Goal: Task Accomplishment & Management: Manage account settings

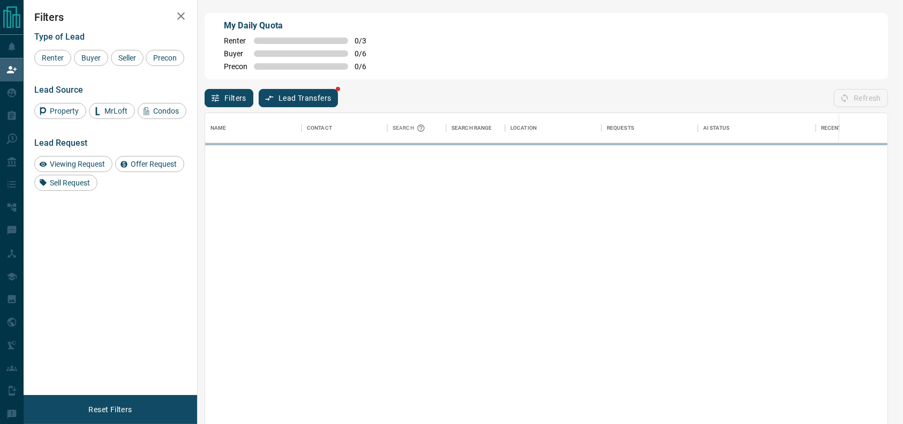
scroll to position [311, 672]
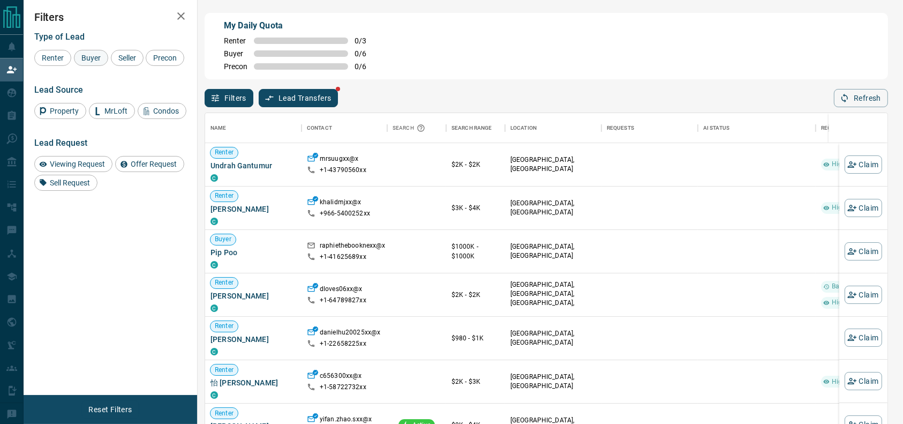
click at [87, 58] on span "Buyer" at bounding box center [91, 58] width 27 height 9
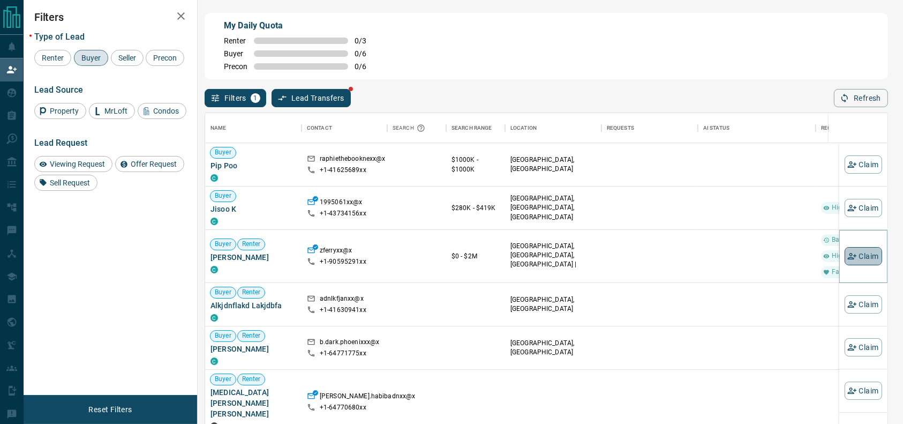
click at [847, 255] on button "Claim" at bounding box center [863, 256] width 37 height 18
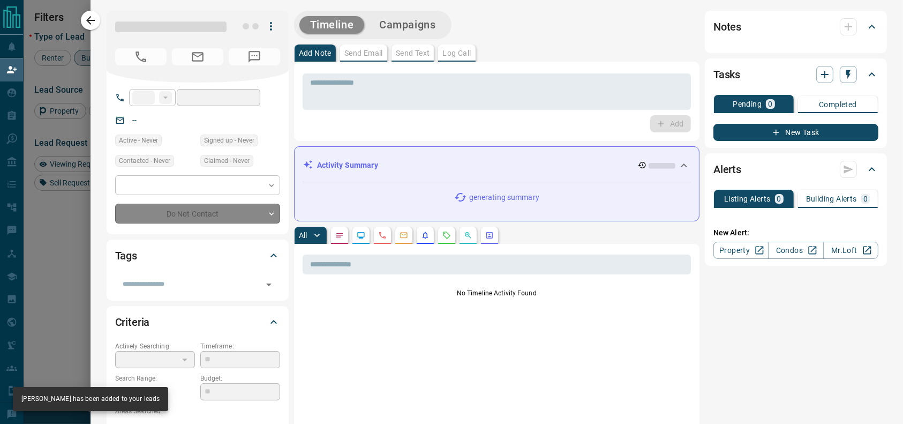
type input "**"
type input "**********"
type input "*"
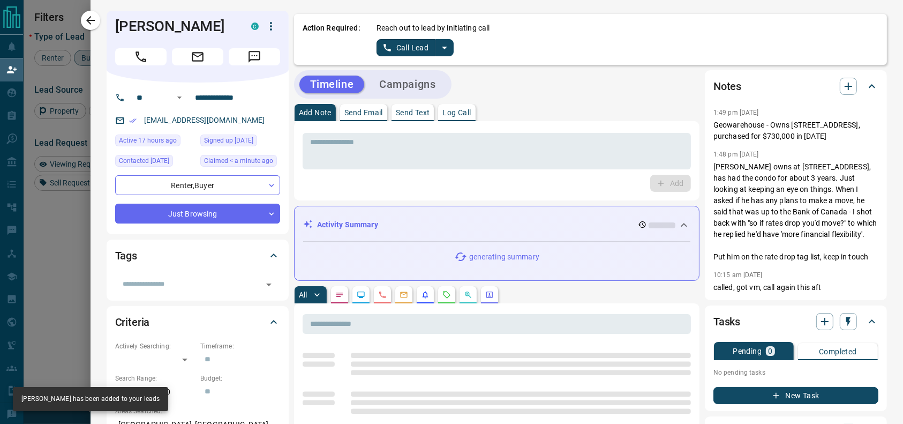
click at [433, 58] on div "Action Required: Reach out to lead by initiating call Call Lead" at bounding box center [590, 39] width 593 height 51
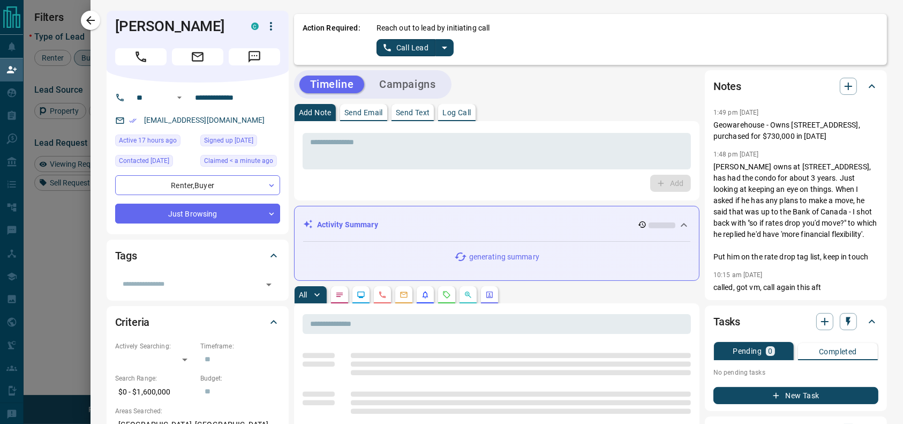
click at [435, 54] on button "split button" at bounding box center [444, 47] width 18 height 17
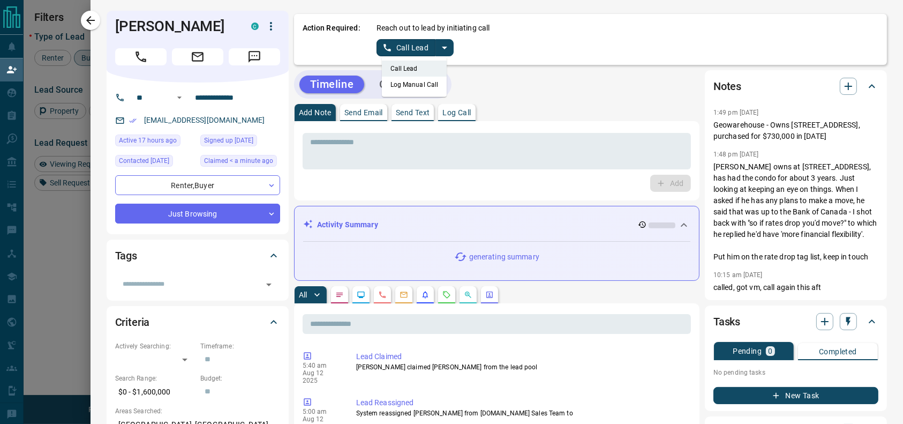
click at [420, 83] on li "Log Manual Call" at bounding box center [414, 85] width 65 height 16
click at [392, 46] on button "Log Manual Call" at bounding box center [412, 47] width 71 height 17
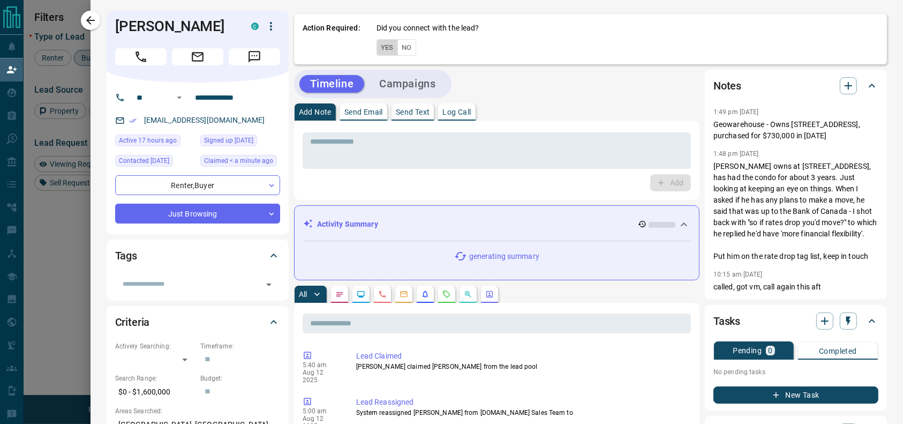
click at [384, 46] on button "Yes" at bounding box center [387, 47] width 21 height 17
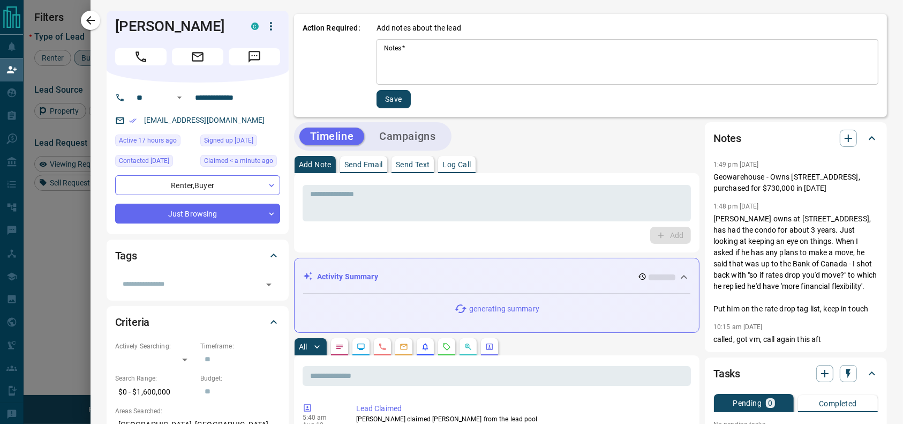
click at [384, 46] on div "Notes   * * Notes   *" at bounding box center [628, 62] width 502 height 46
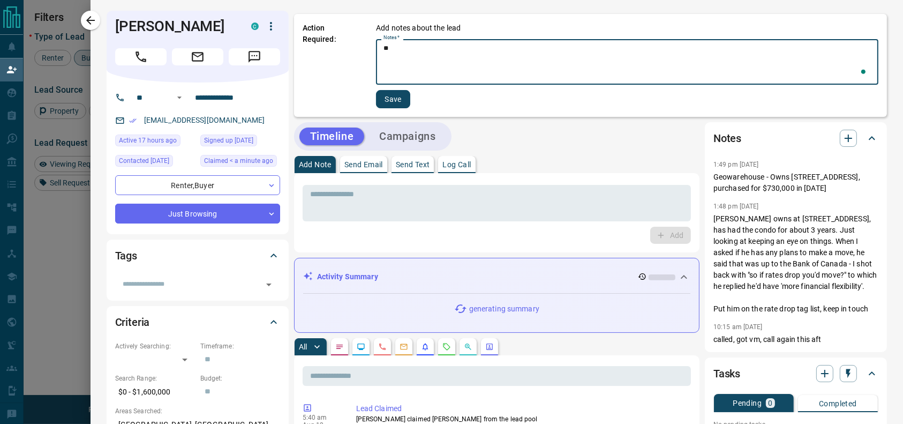
type textarea "*"
type textarea "*********"
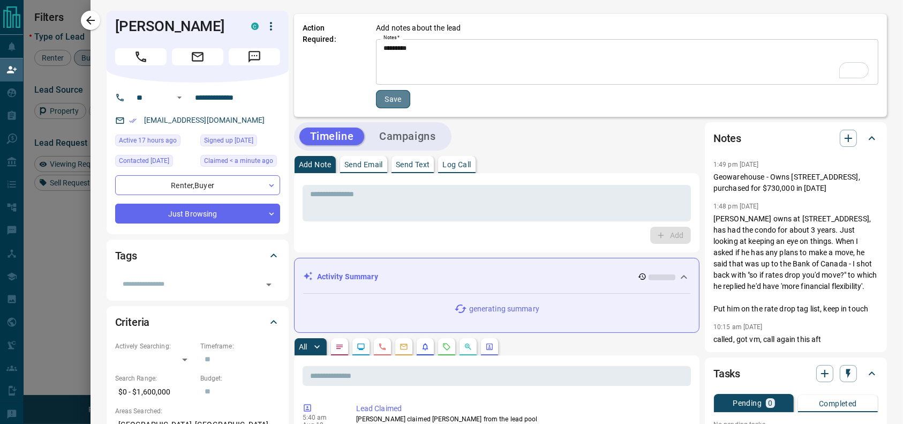
click at [376, 106] on button "Save" at bounding box center [393, 99] width 34 height 18
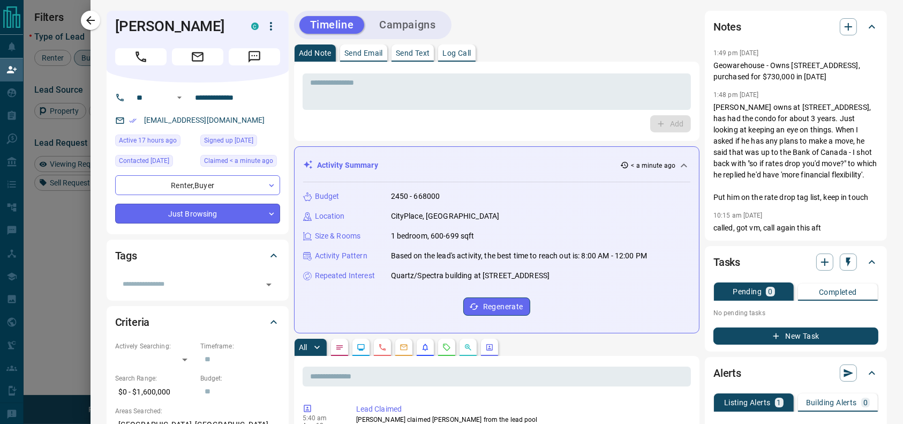
click at [221, 218] on body "Lead Transfers Claim Leads My Leads Tasks Opportunities Deals Campaigns Automat…" at bounding box center [451, 180] width 903 height 360
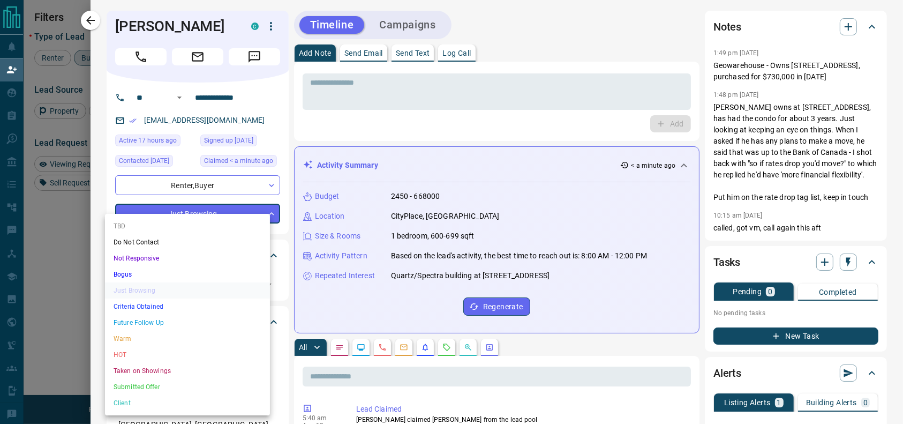
drag, startPoint x: 183, startPoint y: 243, endPoint x: 171, endPoint y: 226, distance: 21.1
click at [171, 226] on ul "TBD Do Not Contact Not Responsive Bogus Just Browsing Criteria Obtained Future …" at bounding box center [187, 314] width 165 height 201
click at [171, 226] on li "TBD" at bounding box center [187, 226] width 165 height 16
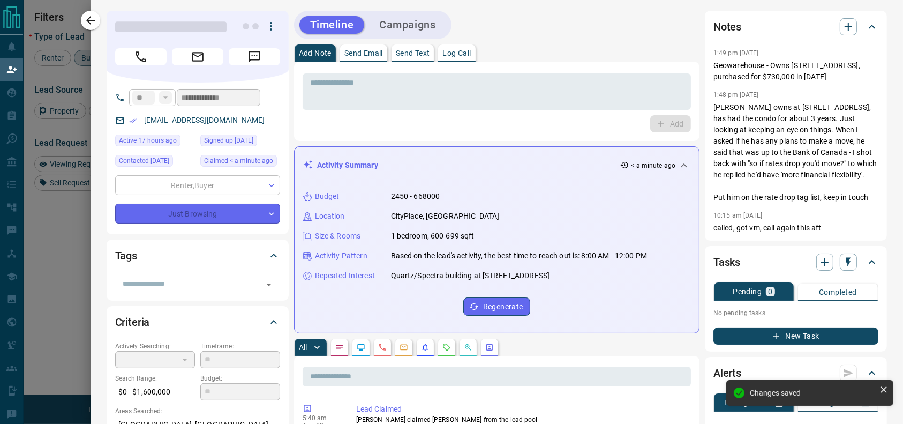
type input "**"
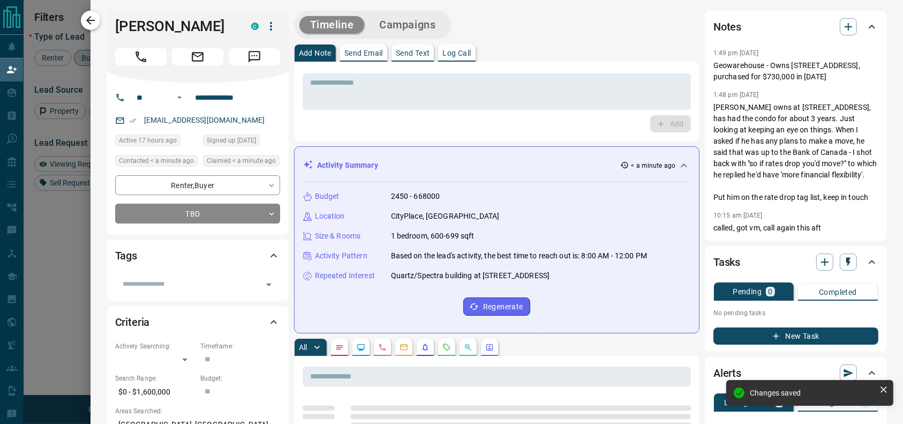
click at [91, 14] on icon "button" at bounding box center [90, 20] width 13 height 13
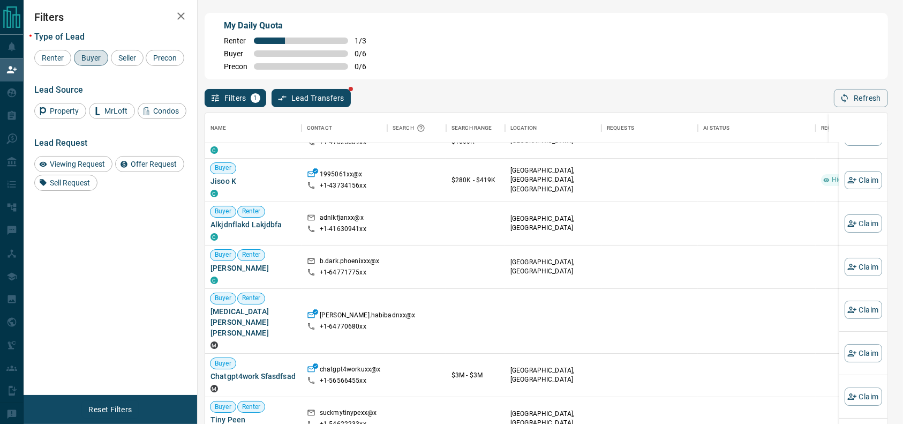
scroll to position [28, 0]
drag, startPoint x: 599, startPoint y: 204, endPoint x: 521, endPoint y: 212, distance: 78.1
click at [522, 212] on div "[GEOGRAPHIC_DATA], [GEOGRAPHIC_DATA]" at bounding box center [553, 222] width 86 height 43
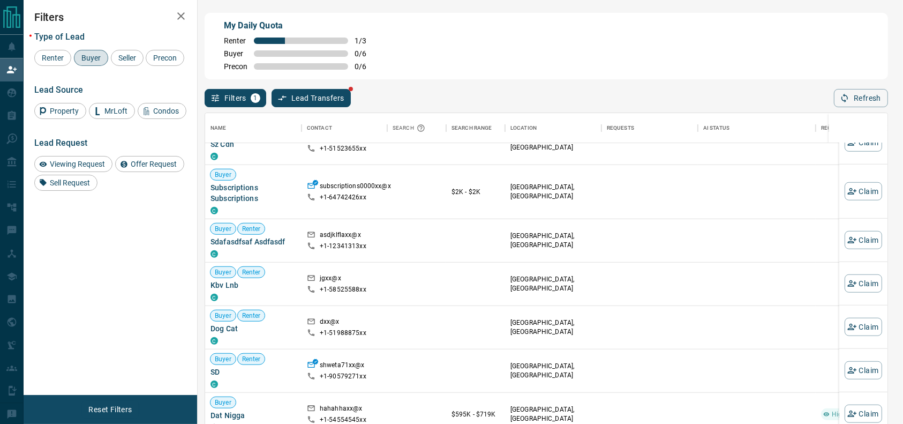
scroll to position [633, 0]
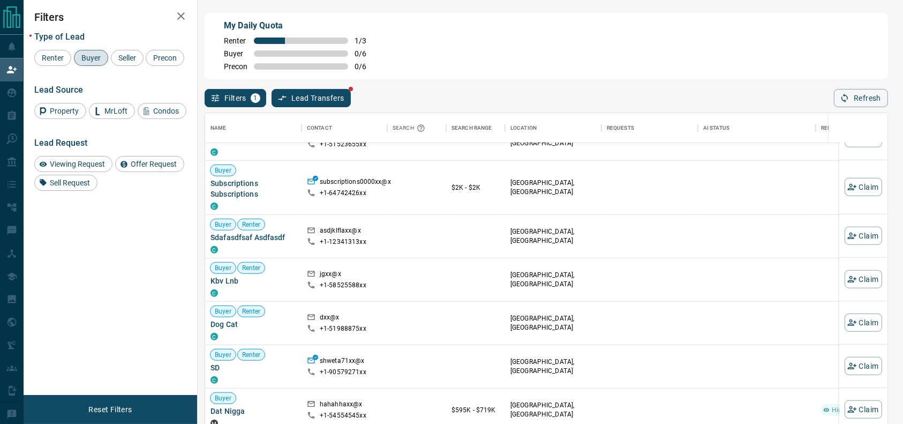
drag, startPoint x: 99, startPoint y: 59, endPoint x: 103, endPoint y: 64, distance: 6.1
click at [94, 59] on span "Buyer" at bounding box center [91, 58] width 27 height 9
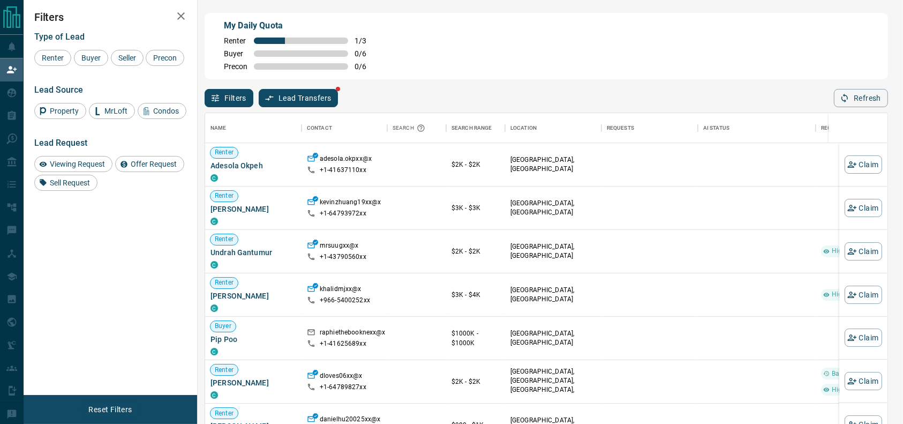
scroll to position [311, 672]
click at [859, 163] on button "Claim" at bounding box center [863, 164] width 37 height 18
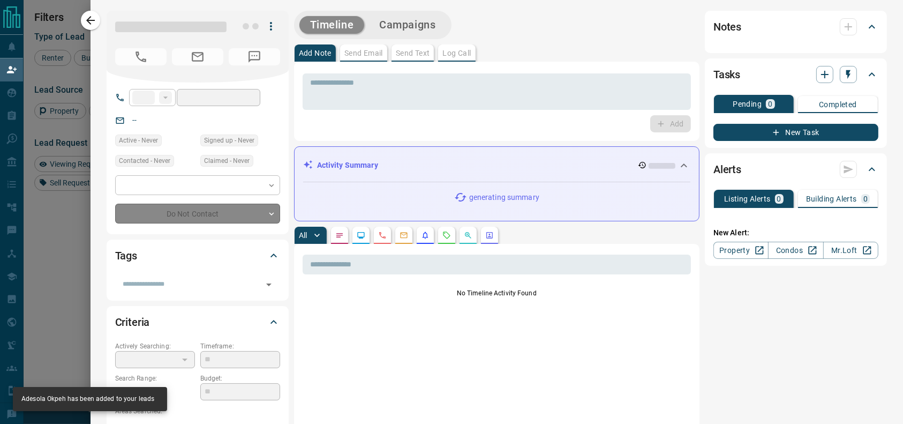
type input "**"
type input "**********"
type input "**"
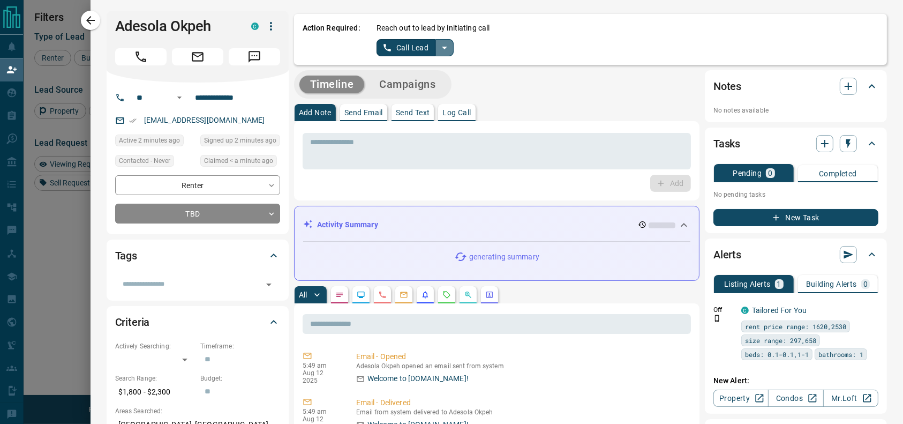
click at [435, 41] on button "split button" at bounding box center [444, 47] width 18 height 17
click at [410, 77] on li "Log Manual Call" at bounding box center [414, 85] width 65 height 16
click at [387, 50] on button "Log Manual Call" at bounding box center [412, 47] width 71 height 17
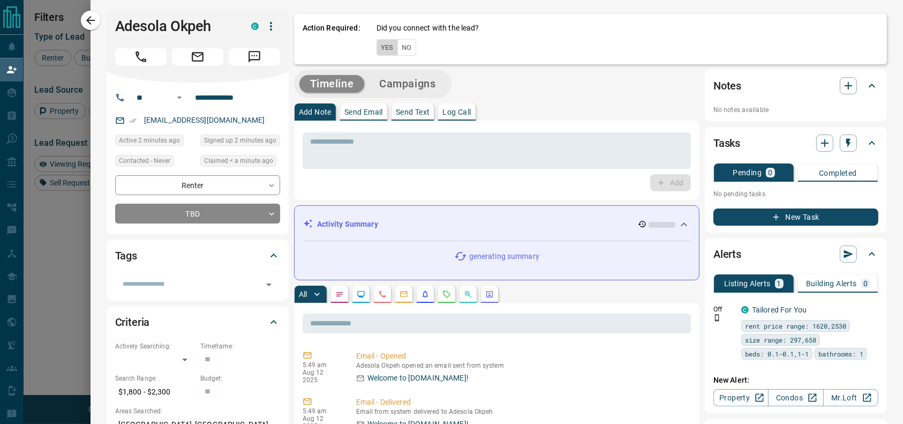
click at [383, 49] on button "Yes" at bounding box center [387, 47] width 21 height 17
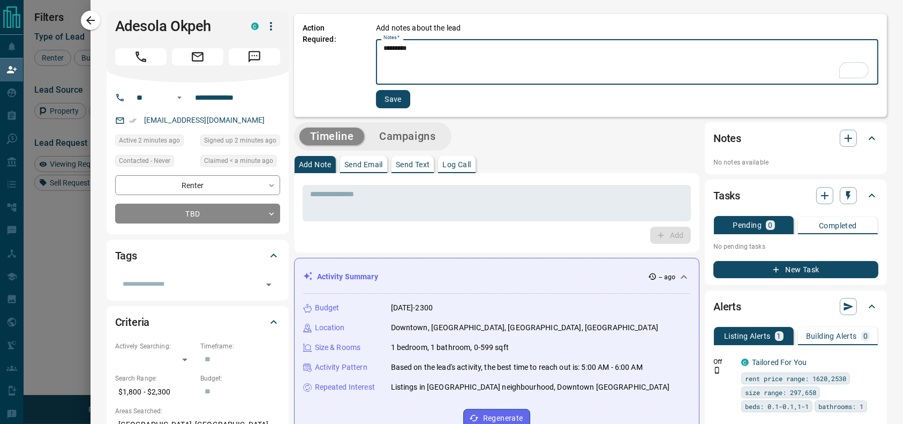
type textarea "*********"
click at [376, 93] on button "Save" at bounding box center [393, 99] width 34 height 18
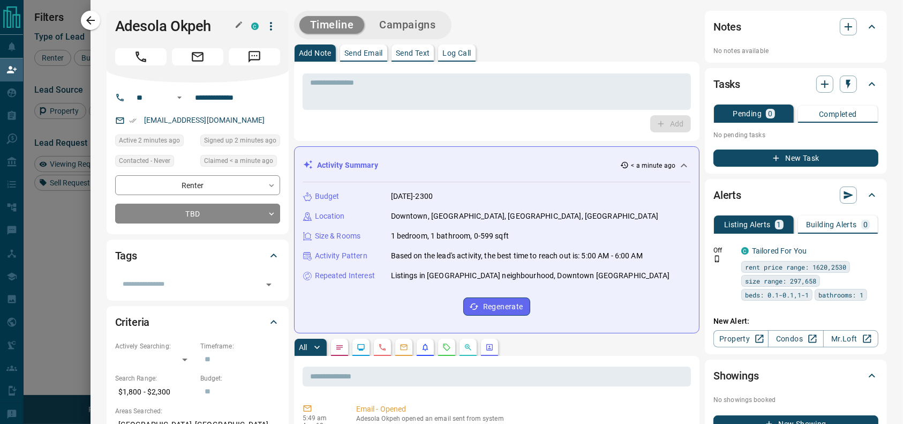
click at [115, 24] on h1 "Adesola Okpeh" at bounding box center [175, 26] width 120 height 17
click at [99, 20] on div "**********" at bounding box center [497, 212] width 813 height 424
click at [89, 16] on icon "button" at bounding box center [90, 20] width 13 height 13
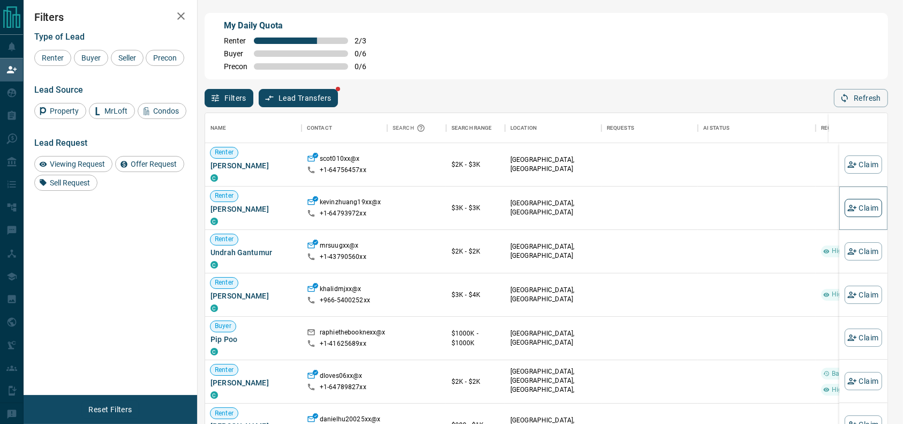
click at [860, 211] on button "Claim" at bounding box center [863, 208] width 37 height 18
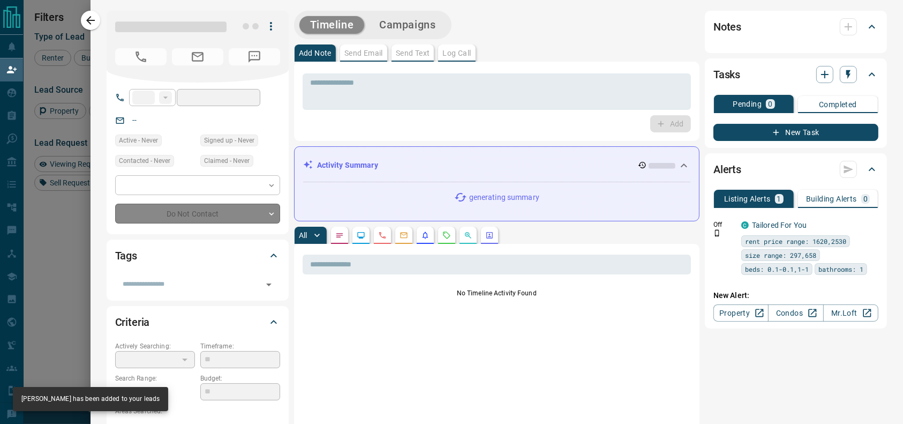
type input "**"
type input "**********"
type input "**"
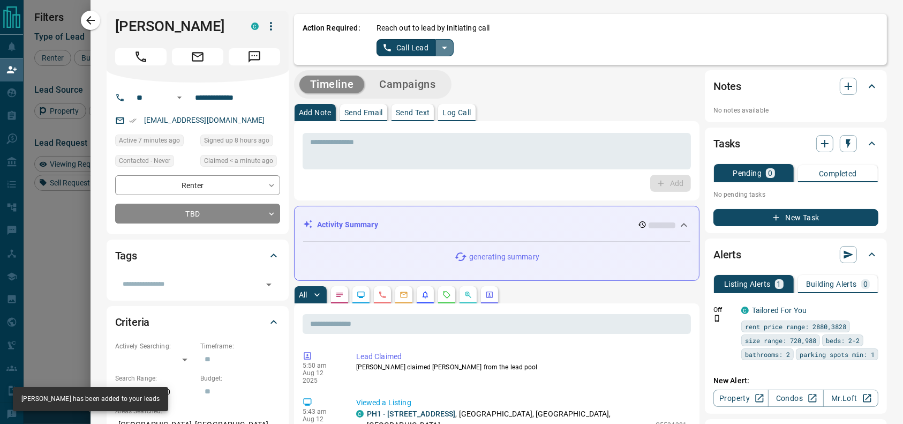
click at [438, 41] on icon "split button" at bounding box center [444, 47] width 13 height 13
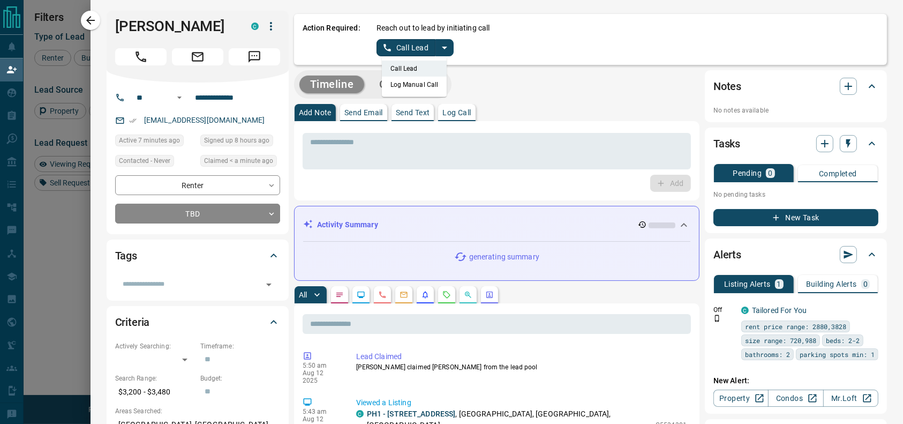
click at [416, 81] on li "Log Manual Call" at bounding box center [414, 85] width 65 height 16
click at [381, 63] on div "Action Required: Reach out to lead by initiating call Log Manual Call" at bounding box center [590, 39] width 593 height 51
click at [377, 49] on button "Log Manual Call" at bounding box center [412, 47] width 71 height 17
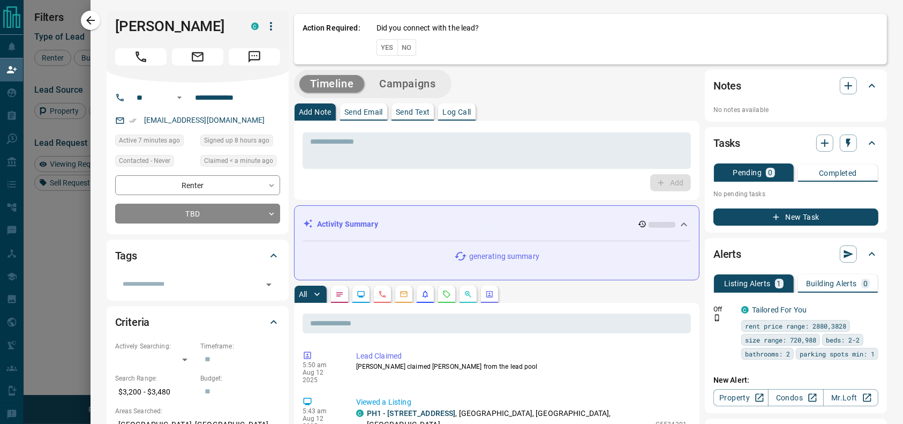
click at [377, 49] on button "Yes" at bounding box center [387, 47] width 21 height 17
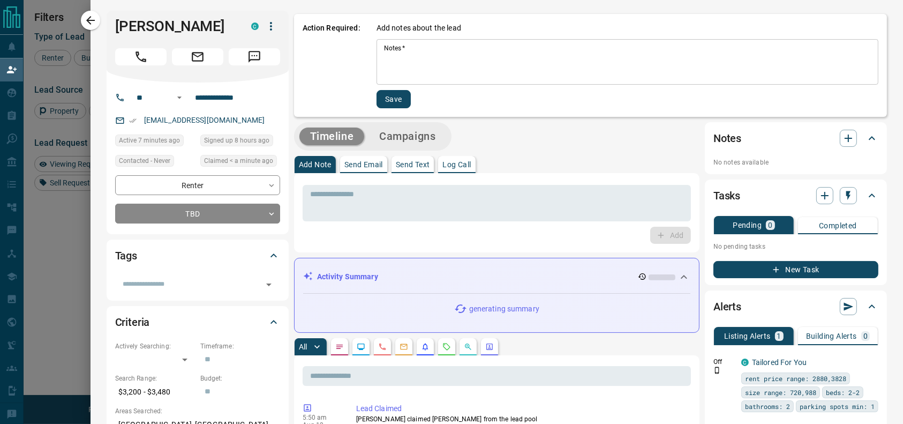
click at [377, 49] on div "Notes   * * Notes   *" at bounding box center [628, 62] width 502 height 46
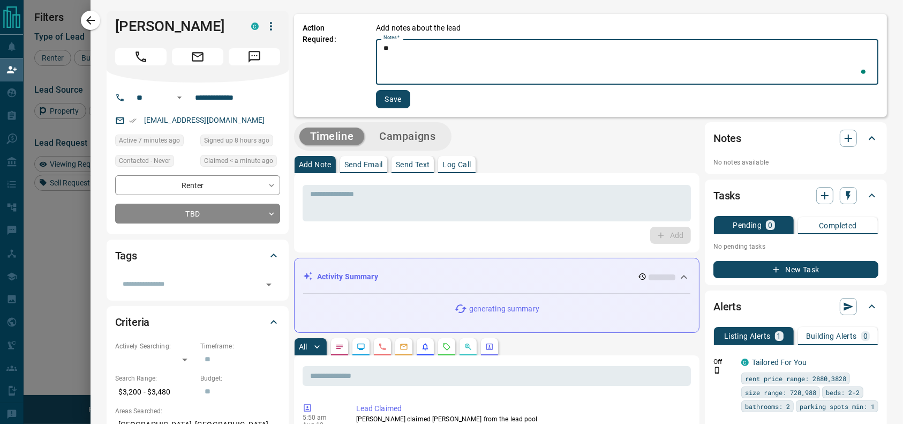
type textarea "*"
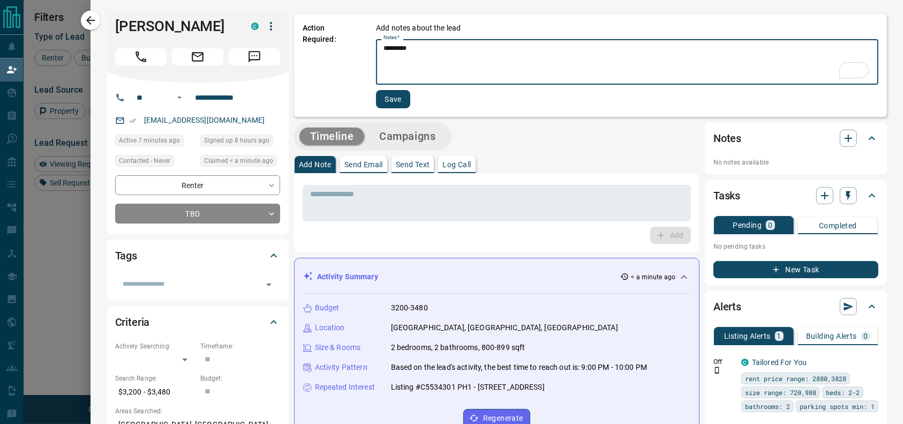
type textarea "*********"
click at [389, 103] on button "Save" at bounding box center [393, 99] width 34 height 18
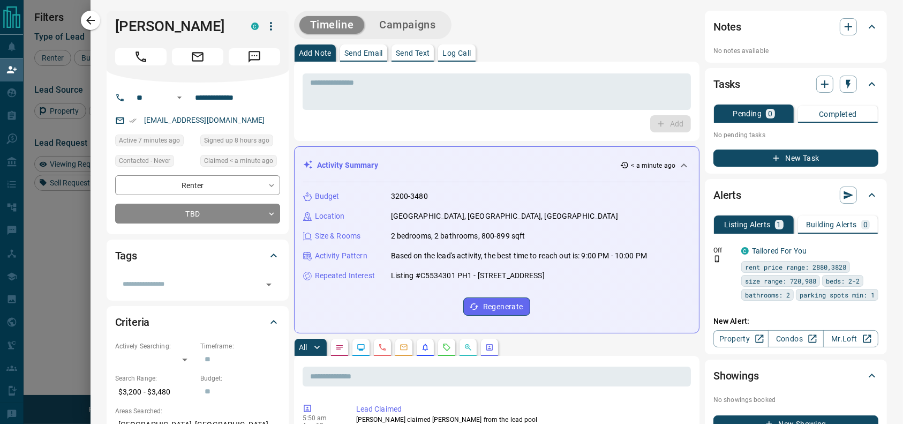
drag, startPoint x: 79, startPoint y: 20, endPoint x: 174, endPoint y: 6, distance: 95.8
click at [79, 21] on div at bounding box center [451, 212] width 903 height 424
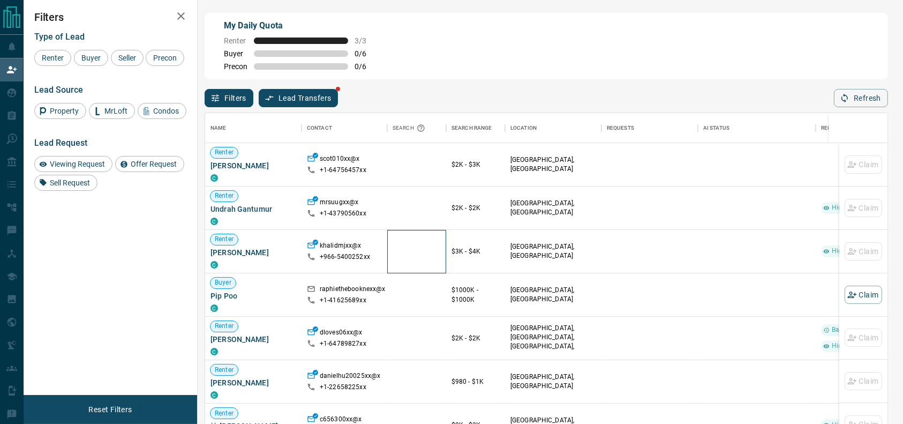
click at [402, 261] on div at bounding box center [416, 251] width 59 height 43
click at [95, 60] on span "Buyer" at bounding box center [91, 58] width 27 height 9
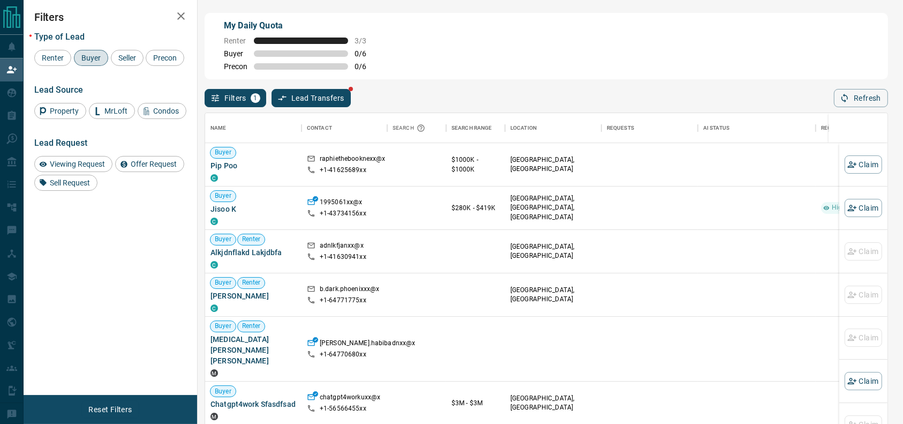
click at [99, 54] on span "Buyer" at bounding box center [91, 58] width 27 height 9
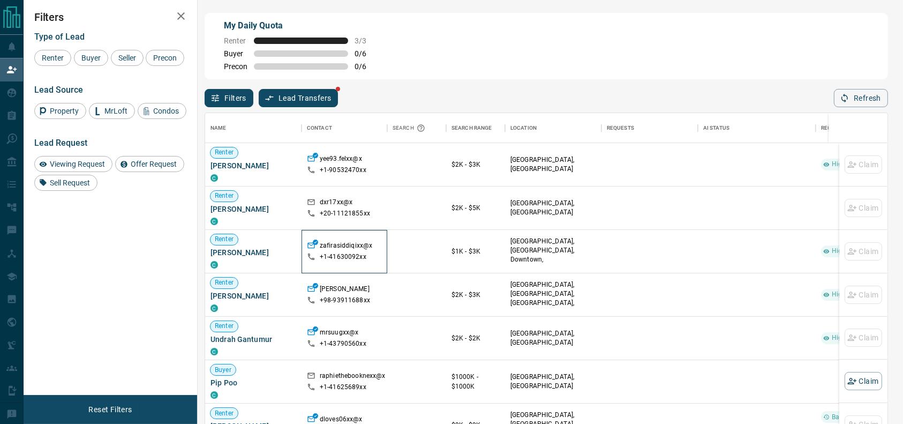
click at [330, 239] on div "zafirasiddiqixx@x +1- 41630092xx" at bounding box center [344, 251] width 75 height 43
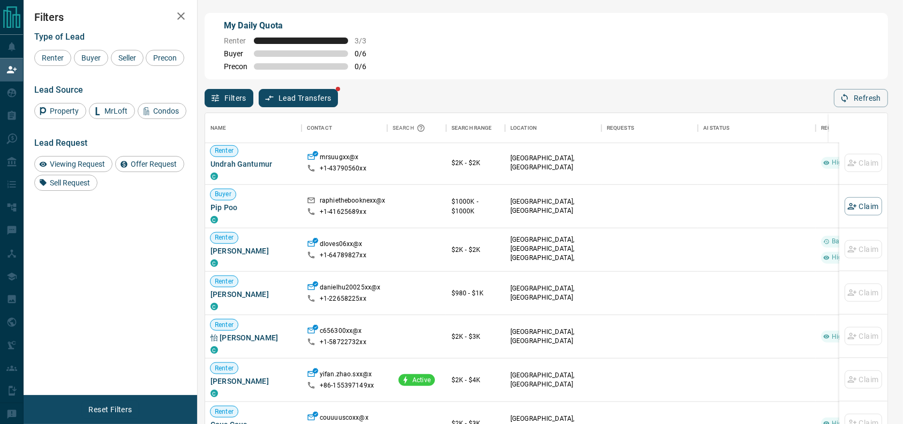
scroll to position [176, 0]
click at [80, 64] on div "Buyer" at bounding box center [91, 58] width 34 height 16
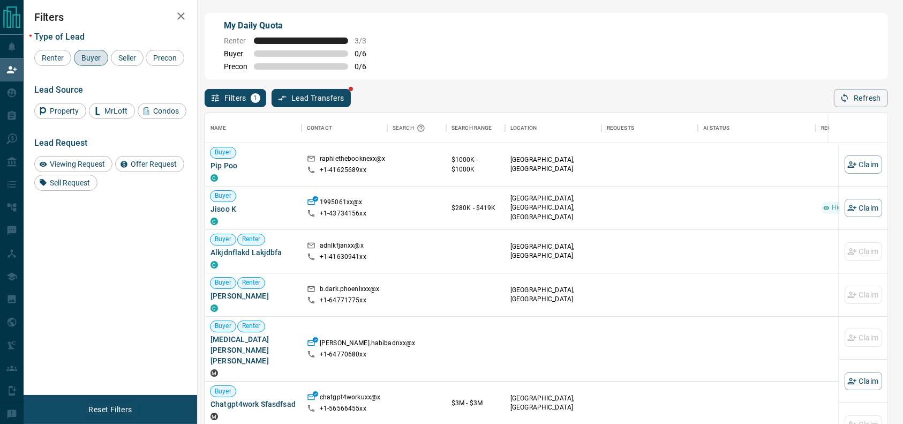
scroll to position [311, 672]
click at [847, 101] on icon "button" at bounding box center [845, 98] width 10 height 10
click at [846, 97] on icon "button" at bounding box center [845, 98] width 10 height 10
click at [78, 63] on div "Buyer" at bounding box center [91, 58] width 34 height 16
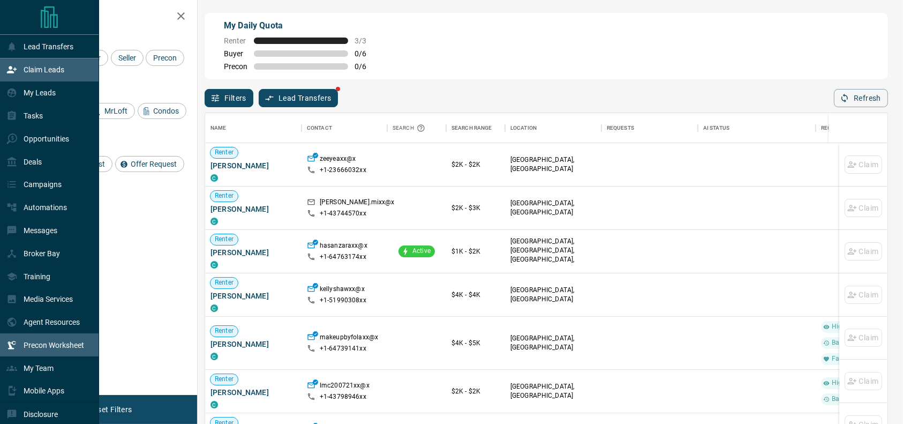
scroll to position [33, 0]
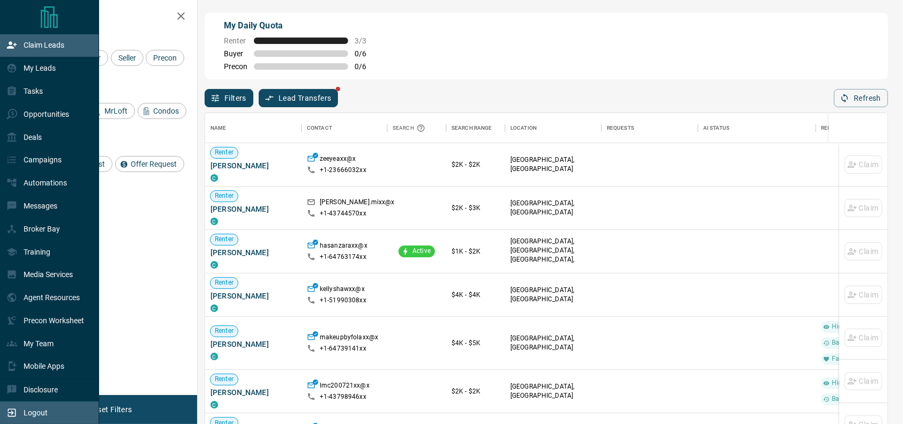
click at [41, 401] on div "Logout" at bounding box center [49, 412] width 99 height 23
